Goal: Task Accomplishment & Management: Manage account settings

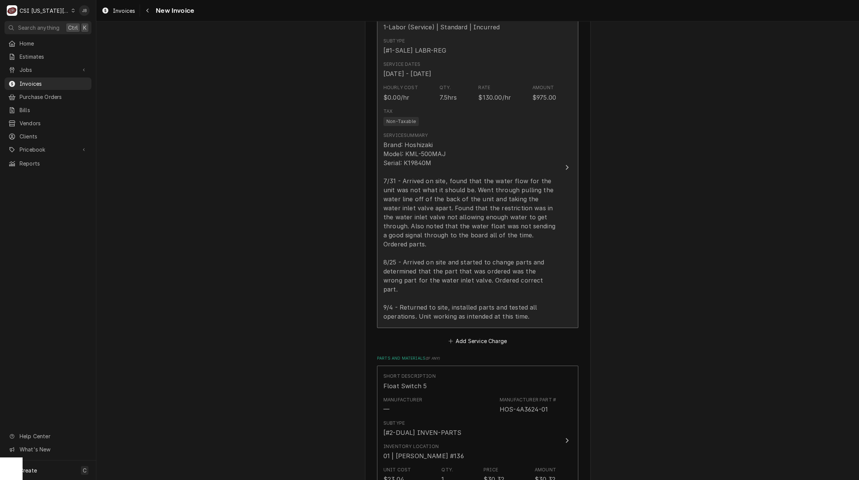
scroll to position [753, 0]
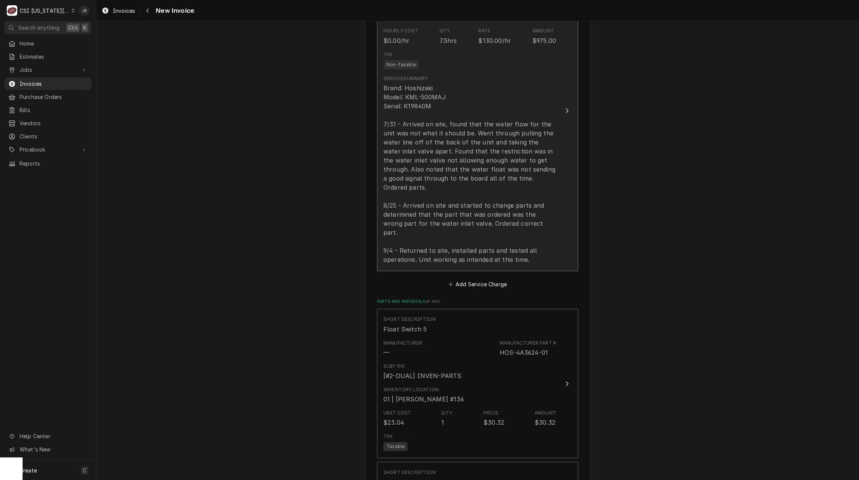
click at [513, 214] on div "Brand: Hoshizaki Model: KML-500MAJ Serial: K19840M 7/31 - Arrived on site, foun…" at bounding box center [470, 174] width 173 height 181
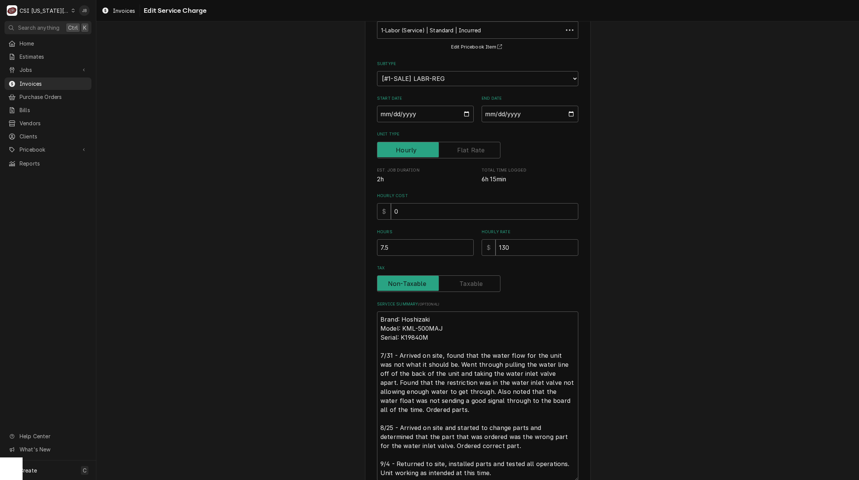
scroll to position [61, 0]
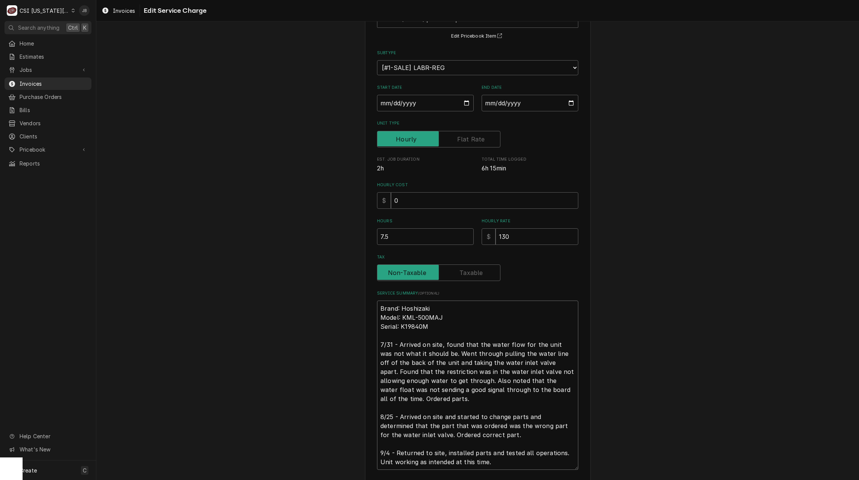
drag, startPoint x: 488, startPoint y: 436, endPoint x: 307, endPoint y: 390, distance: 186.6
click at [307, 390] on div "Use the fields below to edit this service charge Short Description 1-Labor (Ser…" at bounding box center [477, 252] width 763 height 567
click at [448, 428] on textarea "Brand: Hoshizaki Model: KML-500MAJ Serial: K19840M 7/31 - Arrived on site, foun…" at bounding box center [477, 385] width 201 height 169
drag, startPoint x: 489, startPoint y: 436, endPoint x: 346, endPoint y: 414, distance: 145.0
click at [346, 414] on div "Use the fields below to edit this service charge Short Description 1-Labor (Ser…" at bounding box center [477, 252] width 763 height 567
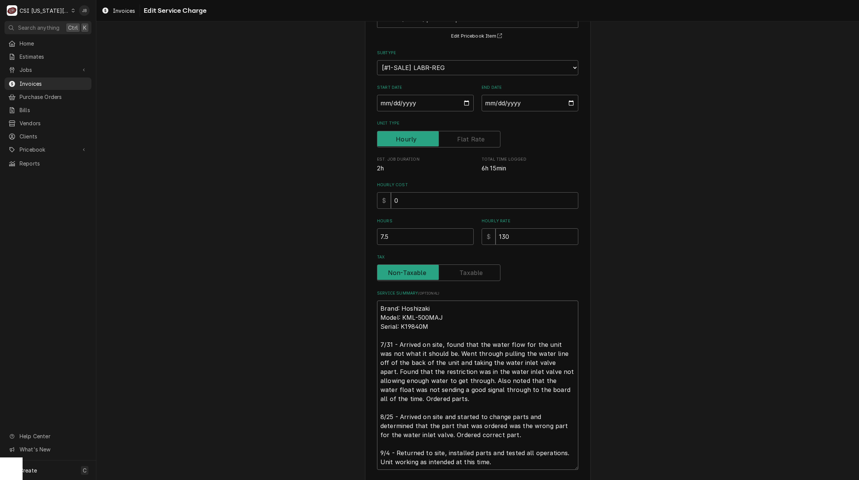
type textarea "x"
type textarea "Brand: Hoshizaki Model: KML-500MAJ Serial: K19840M 7/31 - Arrived on site, foun…"
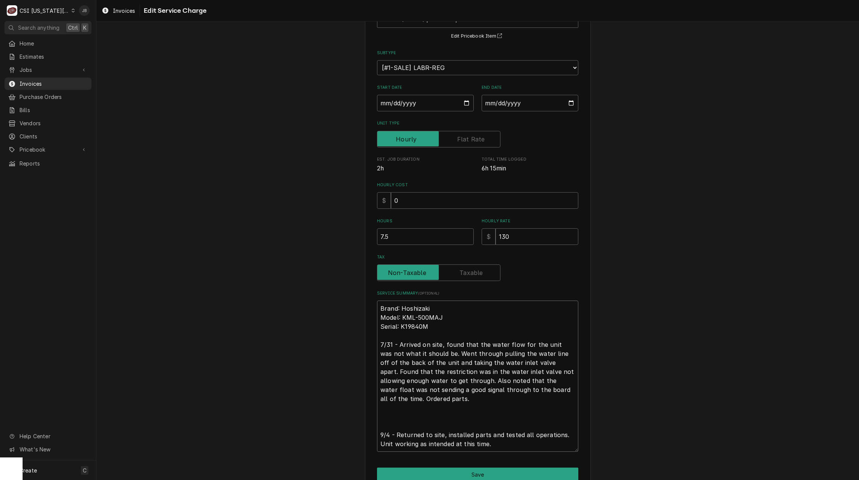
type textarea "x"
type textarea "Brand: Hoshizaki Model: KML-500MAJ Serial: K19840M 7/31 - Arrived on site, foun…"
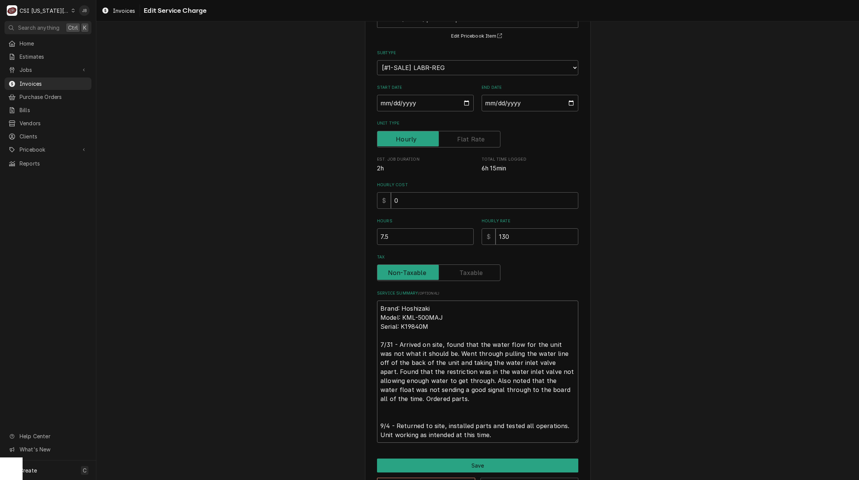
type textarea "x"
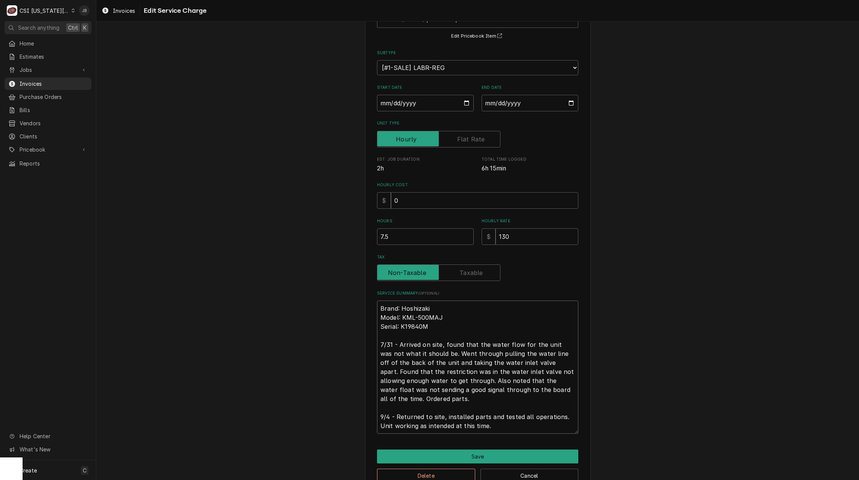
type textarea "Brand: Hoshizaki Model: KML-500MAJ Serial: K19840M 7/31 - Arrived on site, foun…"
drag, startPoint x: 396, startPoint y: 242, endPoint x: 337, endPoint y: 236, distance: 59.8
click at [339, 236] on div "Use the fields below to edit this service charge Short Description 1-Labor (Ser…" at bounding box center [477, 234] width 763 height 530
type textarea "x"
type input "6"
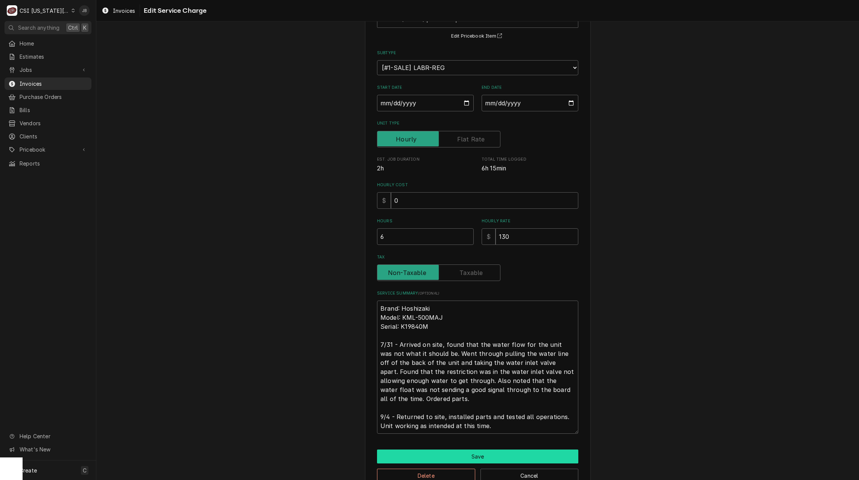
click at [458, 458] on button "Save" at bounding box center [477, 457] width 201 height 14
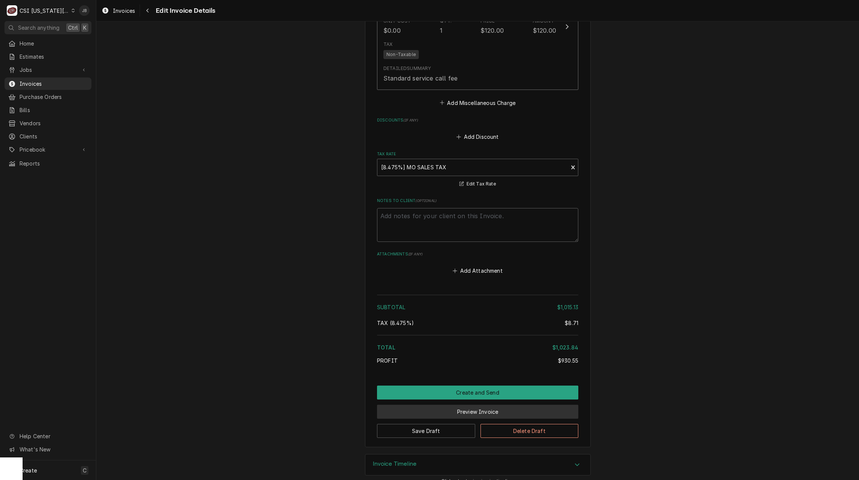
scroll to position [1500, 0]
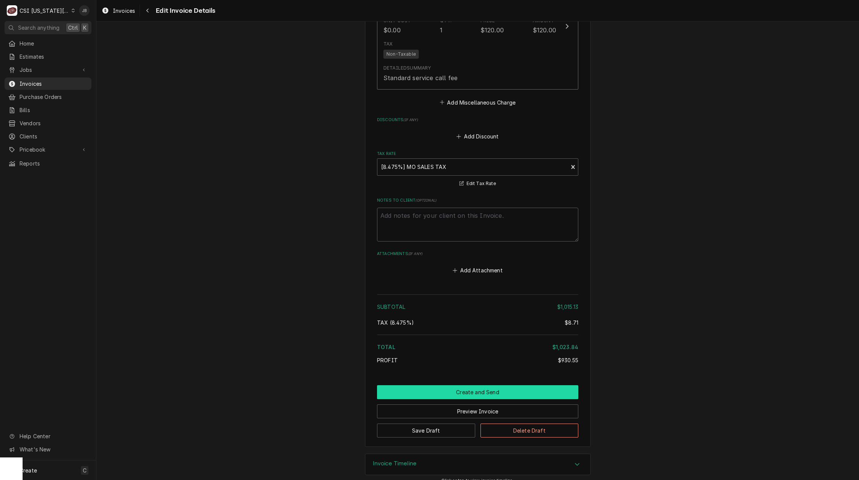
click at [448, 385] on button "Create and Send" at bounding box center [477, 392] width 201 height 14
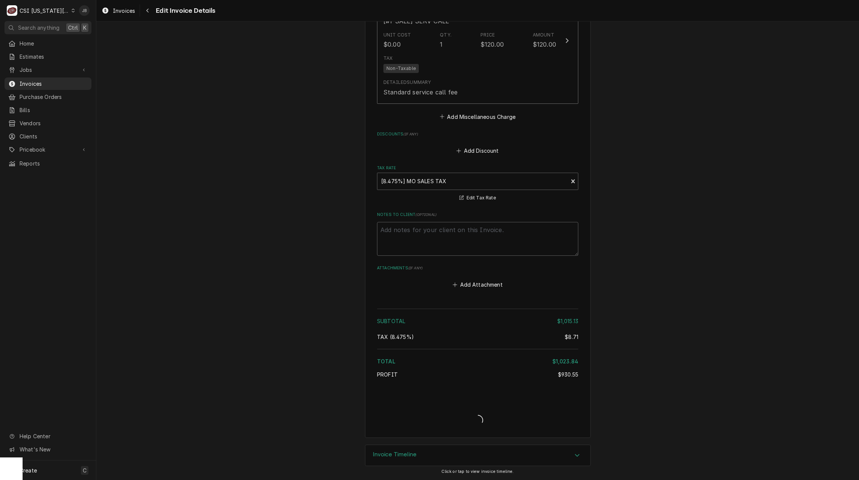
scroll to position [1477, 0]
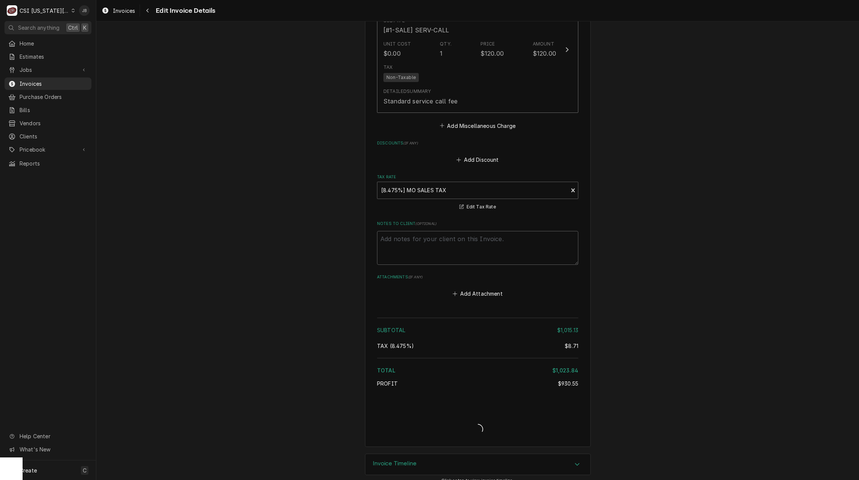
type textarea "x"
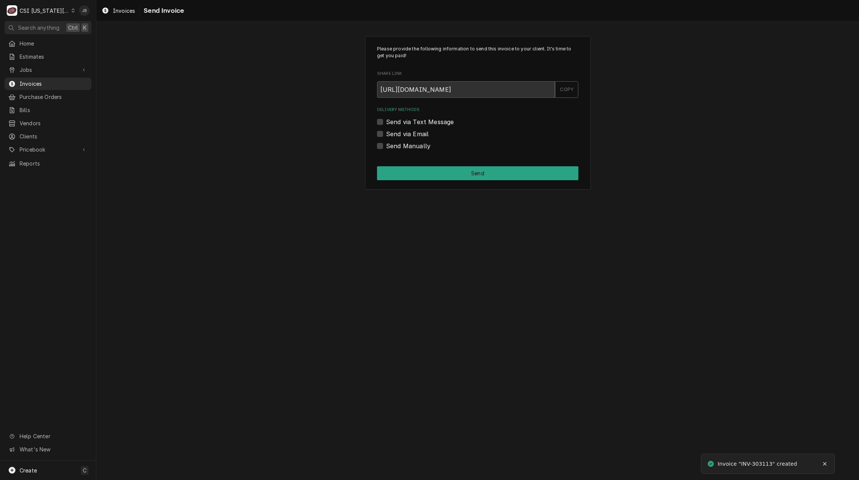
click at [409, 131] on label "Send via Email" at bounding box center [407, 133] width 43 height 9
click at [409, 131] on input "Send via Email" at bounding box center [486, 137] width 201 height 17
checkbox input "true"
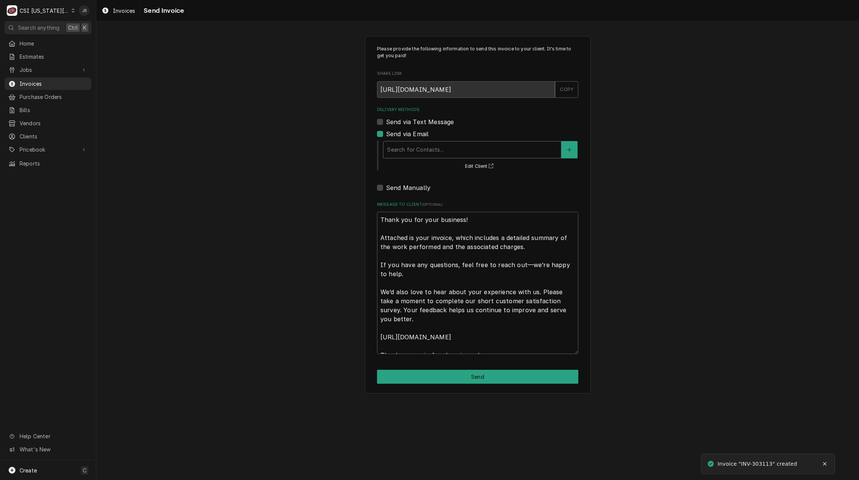
click at [436, 152] on div "Delivery Methods" at bounding box center [472, 150] width 170 height 14
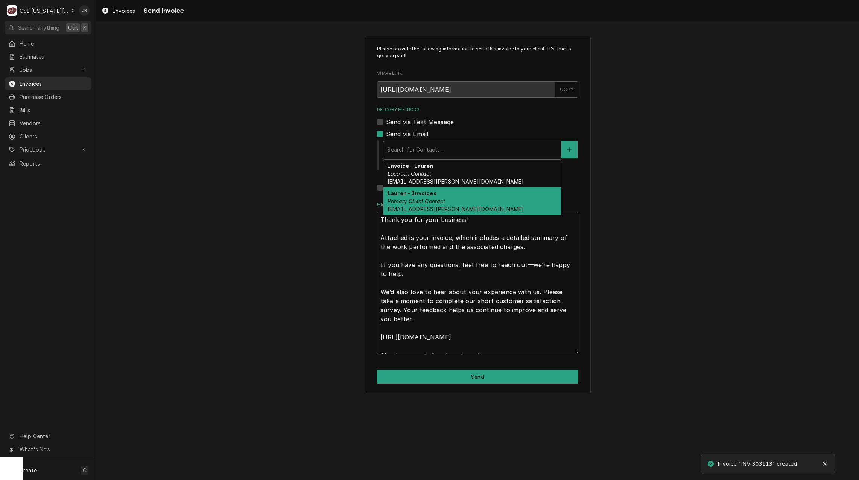
click at [466, 205] on div "Lauren - Invoices Primary Client Contact Lauren.Kupersmith@hcamidwest.com" at bounding box center [473, 200] width 178 height 27
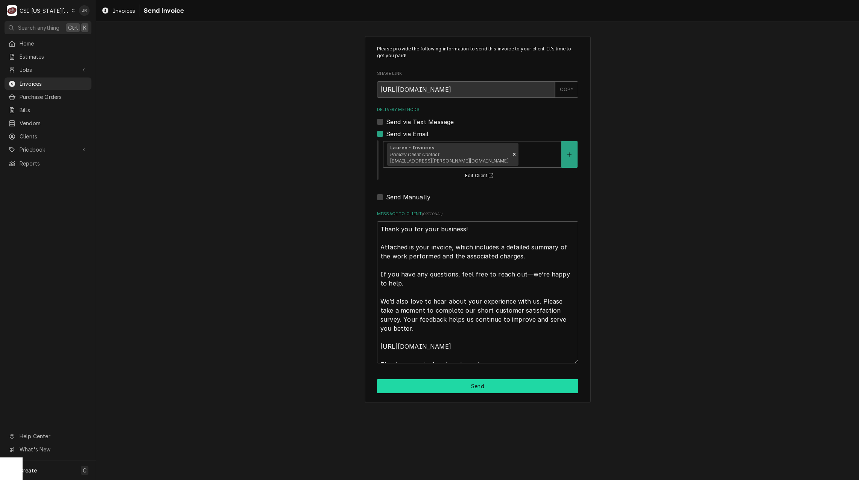
drag, startPoint x: 447, startPoint y: 390, endPoint x: 462, endPoint y: 387, distance: 15.0
click at [447, 390] on button "Send" at bounding box center [477, 386] width 201 height 14
type textarea "x"
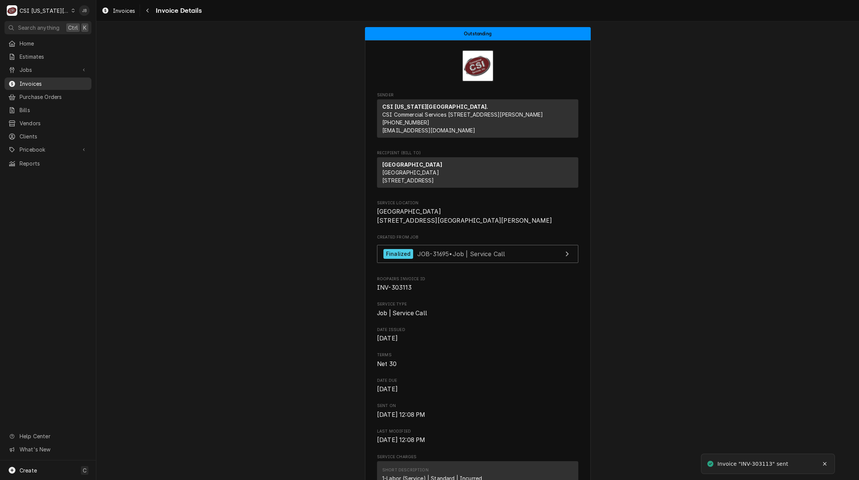
click at [62, 81] on span "Invoices" at bounding box center [54, 84] width 68 height 8
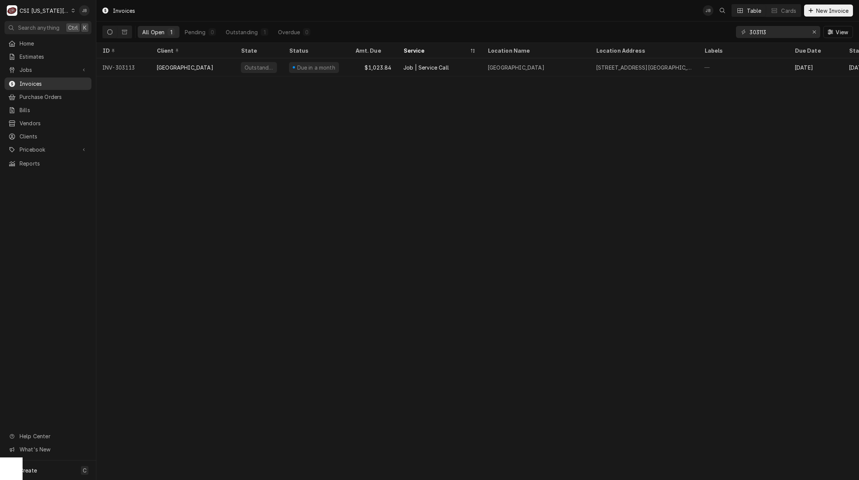
click at [64, 83] on span "Invoices" at bounding box center [54, 84] width 68 height 8
click at [36, 53] on span "Estimates" at bounding box center [54, 57] width 68 height 8
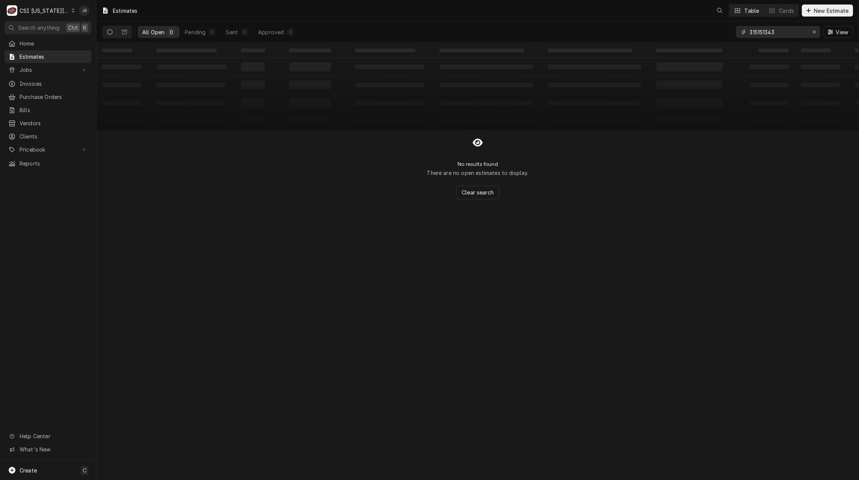
drag, startPoint x: 790, startPoint y: 31, endPoint x: 699, endPoint y: 28, distance: 91.2
click at [699, 28] on div "All Open 0 Pending 0 Sent 0 Approved 0 315151343 View" at bounding box center [477, 31] width 751 height 21
type input "5"
click at [750, 30] on input "0527" at bounding box center [778, 32] width 56 height 12
type input "50527"
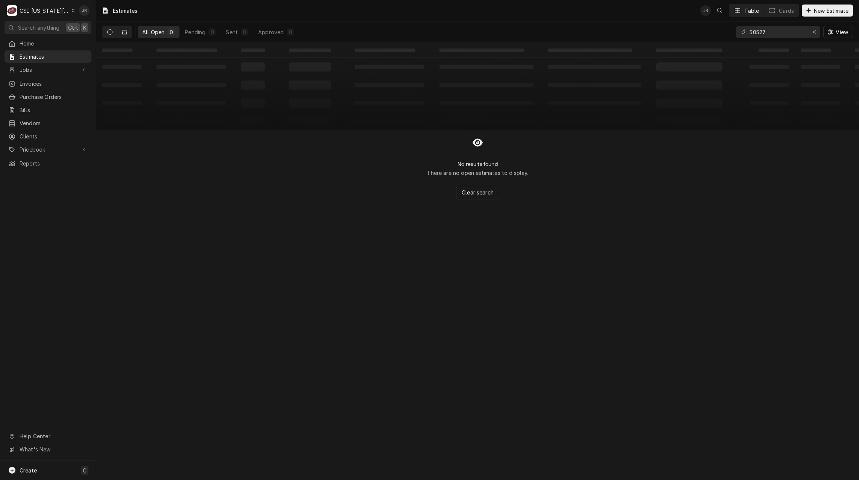
click at [125, 32] on icon "Dynamic Content Wrapper" at bounding box center [124, 32] width 5 height 5
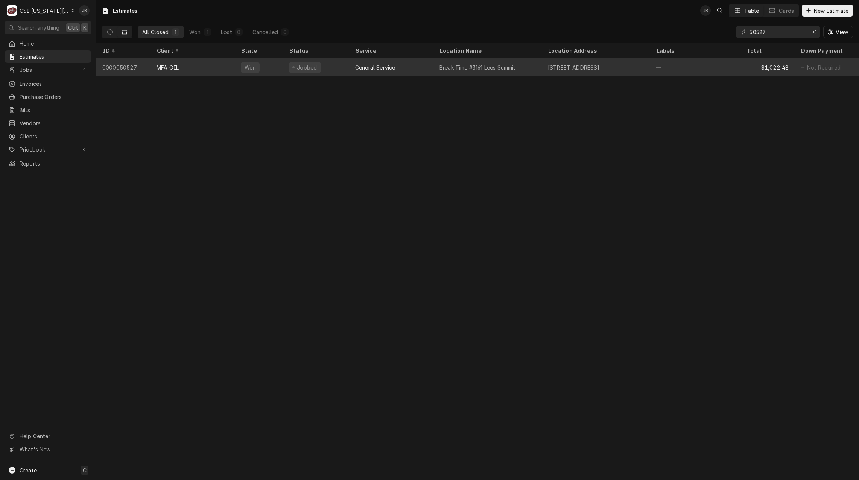
click at [201, 68] on div "MFA OIL" at bounding box center [193, 67] width 84 height 18
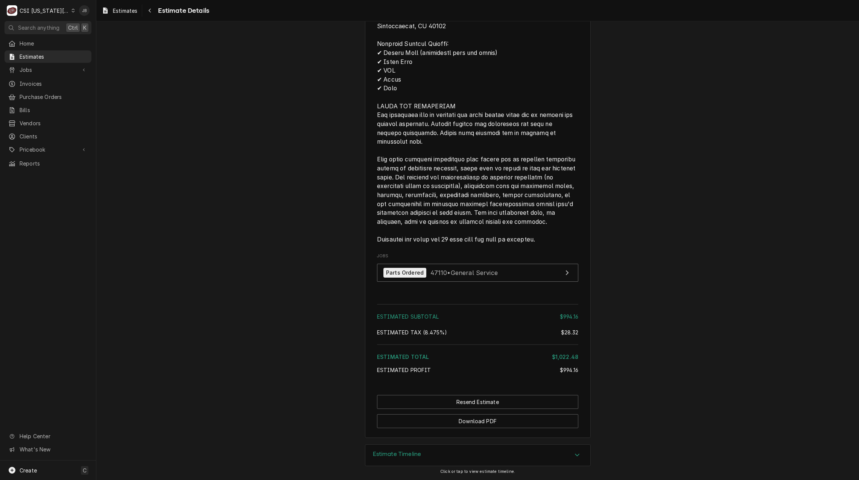
scroll to position [869, 0]
click at [449, 274] on span "47110 • General Service" at bounding box center [464, 273] width 67 height 8
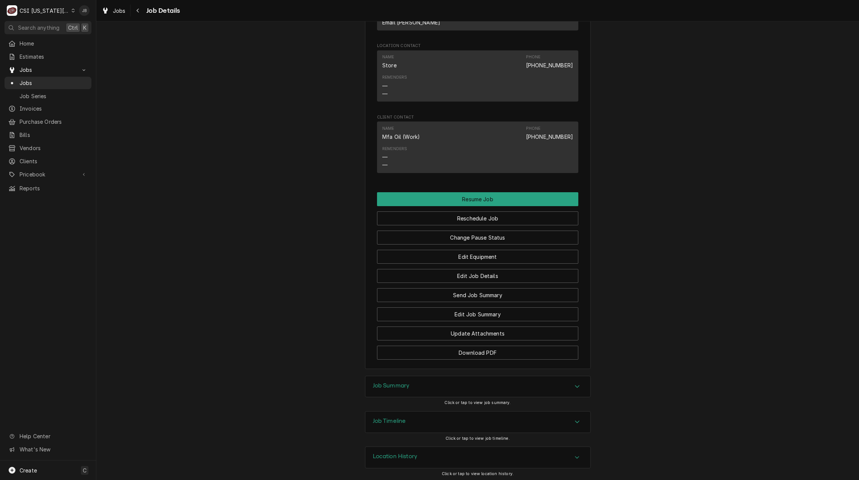
scroll to position [866, 0]
drag, startPoint x: 399, startPoint y: 427, endPoint x: 398, endPoint y: 423, distance: 3.9
click at [399, 423] on h3 "Job Timeline" at bounding box center [389, 419] width 33 height 7
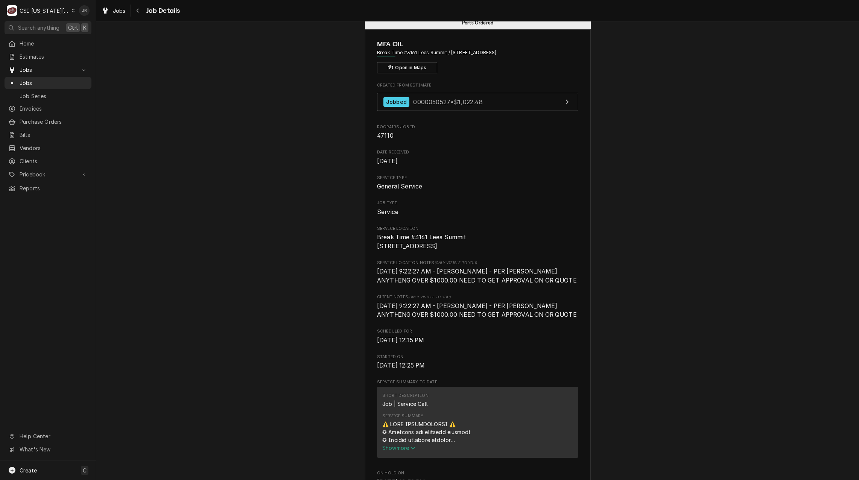
scroll to position [0, 0]
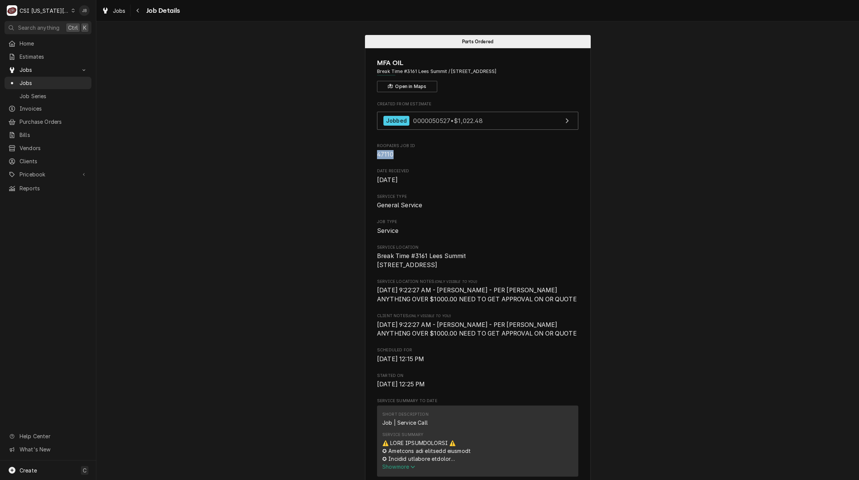
drag, startPoint x: 395, startPoint y: 161, endPoint x: 343, endPoint y: 160, distance: 52.7
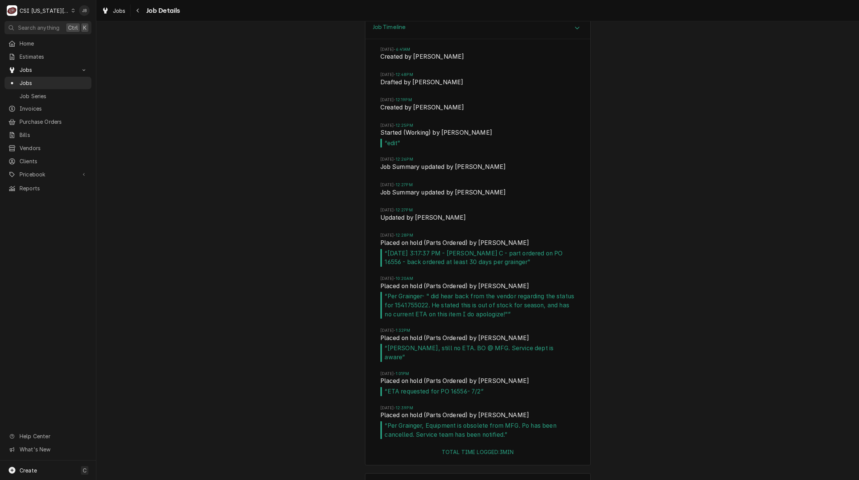
scroll to position [1283, 0]
